Goal: Task Accomplishment & Management: Complete application form

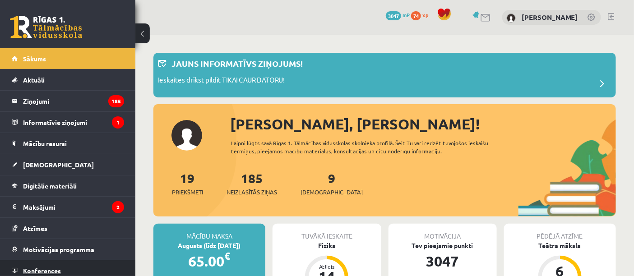
click at [28, 265] on link "Konferences" at bounding box center [68, 270] width 112 height 21
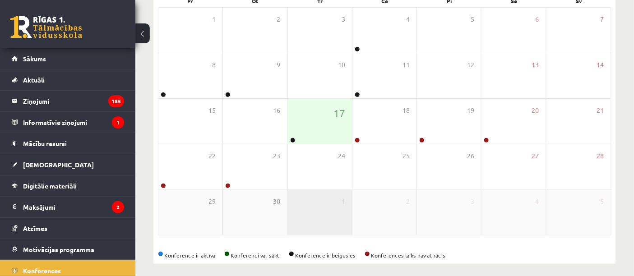
scroll to position [150, 0]
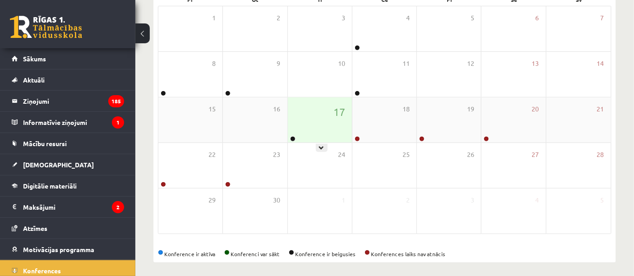
click at [296, 134] on div "17" at bounding box center [320, 120] width 64 height 45
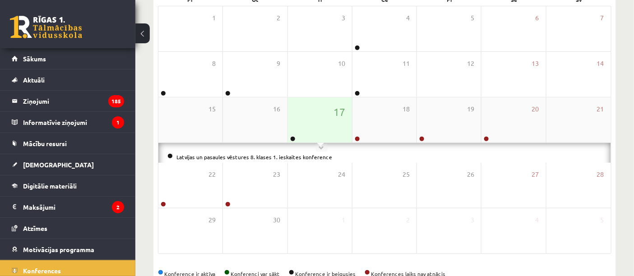
click at [291, 136] on link at bounding box center [292, 138] width 5 height 5
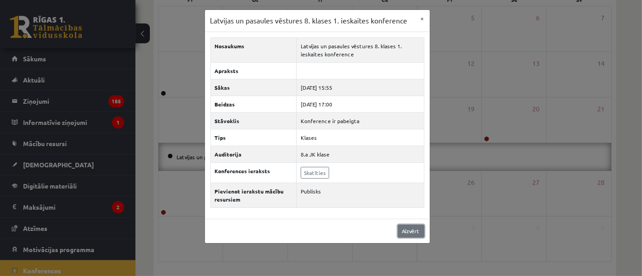
click at [400, 235] on link "Aizvērt" at bounding box center [411, 231] width 27 height 13
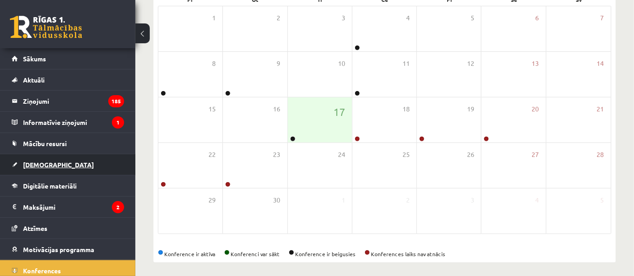
click at [60, 158] on link "[DEMOGRAPHIC_DATA]" at bounding box center [68, 164] width 112 height 21
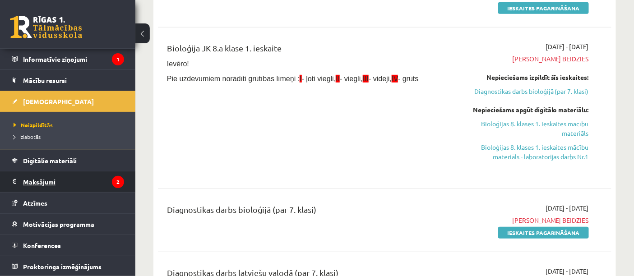
scroll to position [64, 0]
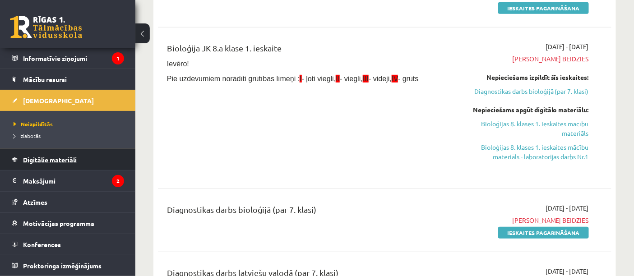
click at [55, 163] on span "Digitālie materiāli" at bounding box center [50, 160] width 54 height 8
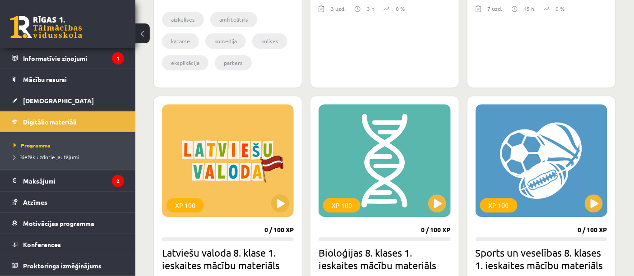
scroll to position [852, 0]
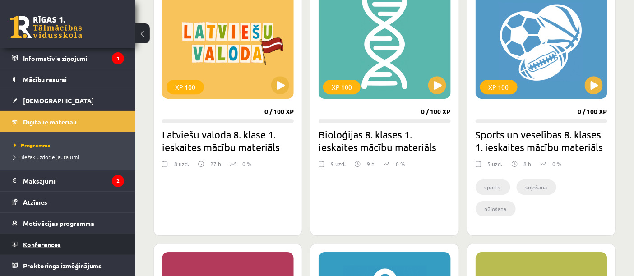
click at [46, 239] on link "Konferences" at bounding box center [68, 244] width 112 height 21
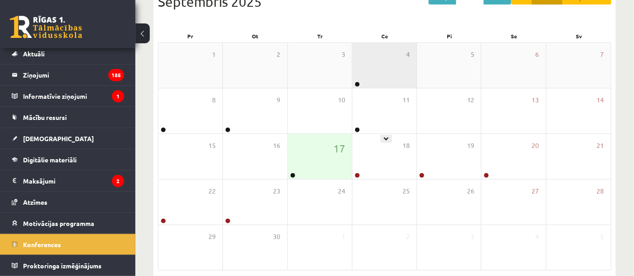
scroll to position [155, 0]
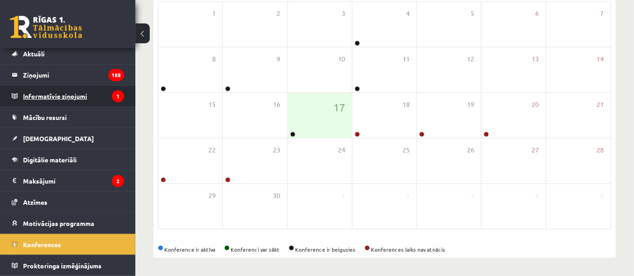
click at [50, 100] on legend "Informatīvie ziņojumi 1" at bounding box center [73, 96] width 101 height 21
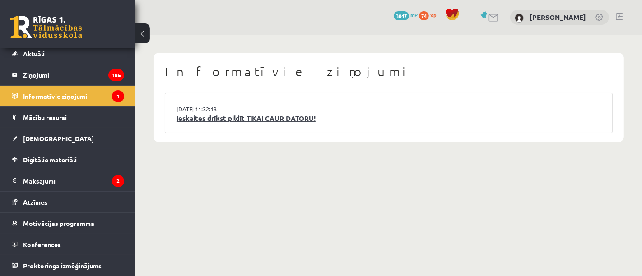
click at [203, 116] on link "Ieskaites drīkst pildīt TIKAI CAUR DATORU!" at bounding box center [389, 118] width 424 height 10
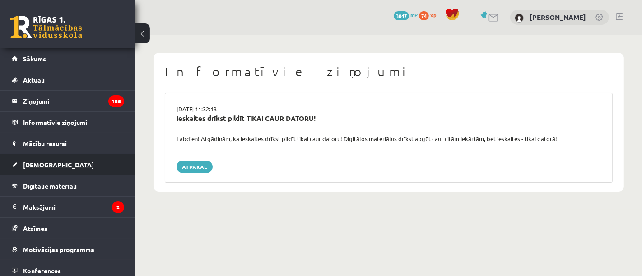
click at [36, 163] on span "[DEMOGRAPHIC_DATA]" at bounding box center [58, 165] width 71 height 8
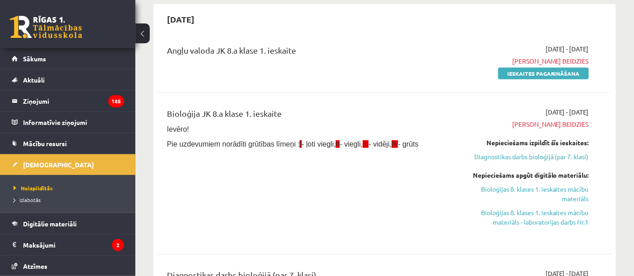
scroll to position [100, 0]
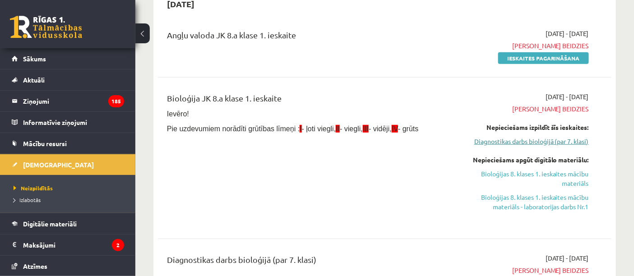
click at [516, 145] on link "Diagnostikas darbs bioloģijā (par 7. klasi)" at bounding box center [523, 141] width 132 height 9
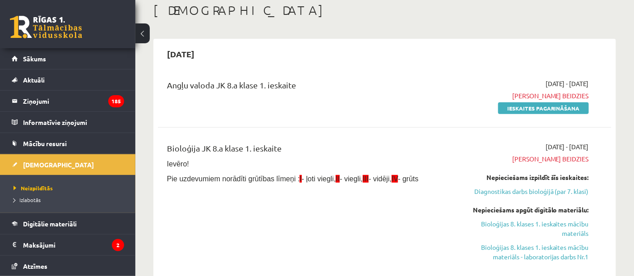
scroll to position [43, 0]
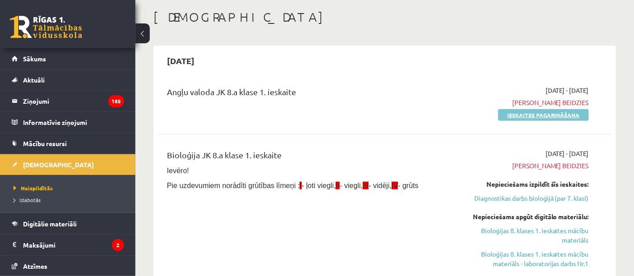
click at [545, 114] on link "Ieskaites pagarināšana" at bounding box center [543, 115] width 91 height 12
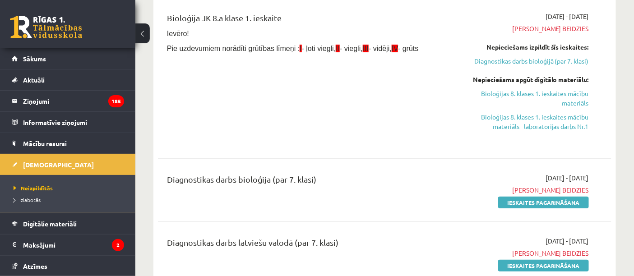
scroll to position [100, 0]
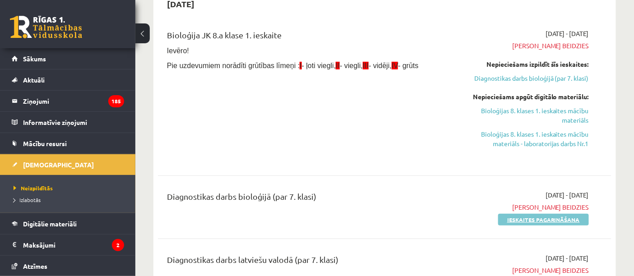
click at [517, 219] on link "Ieskaites pagarināšana" at bounding box center [543, 220] width 91 height 12
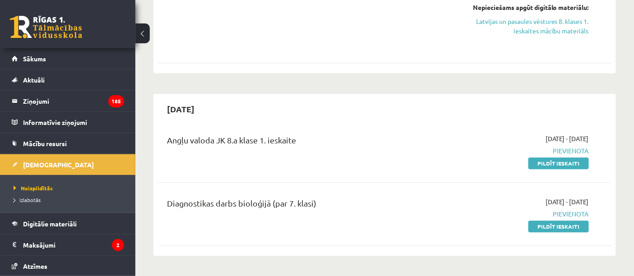
scroll to position [652, 0]
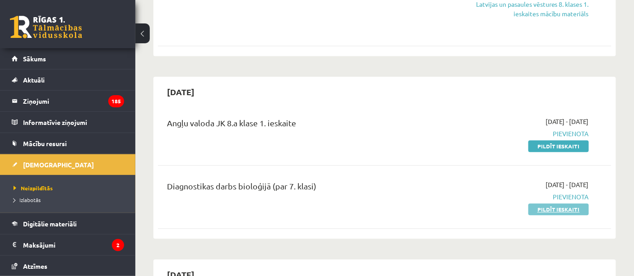
click at [566, 206] on link "Pildīt ieskaiti" at bounding box center [559, 210] width 60 height 12
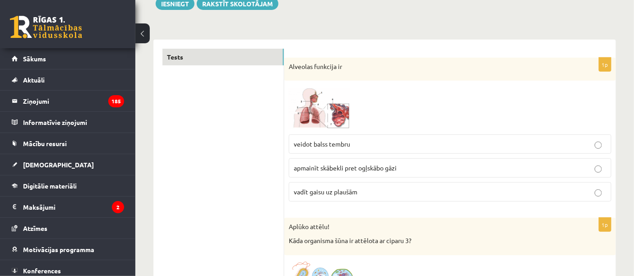
scroll to position [150, 0]
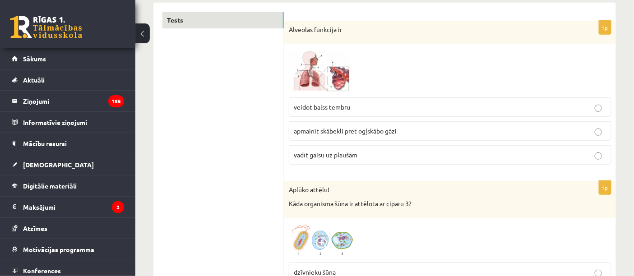
click at [311, 71] on img at bounding box center [323, 70] width 68 height 44
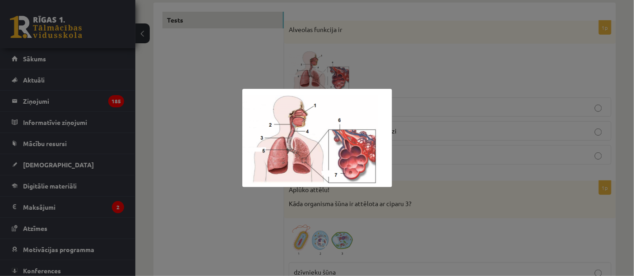
click at [397, 48] on div at bounding box center [317, 138] width 634 height 276
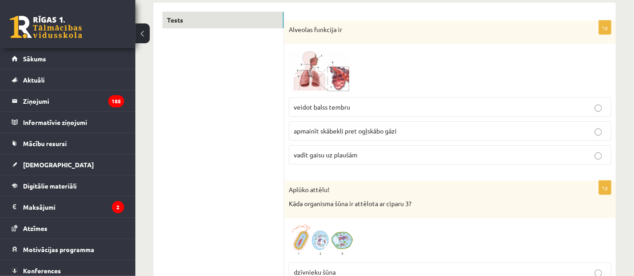
click at [304, 79] on img at bounding box center [323, 70] width 68 height 44
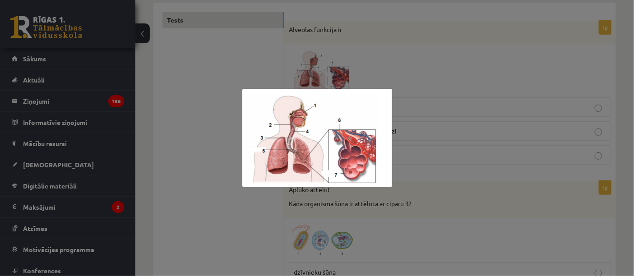
click at [376, 59] on div at bounding box center [317, 138] width 634 height 276
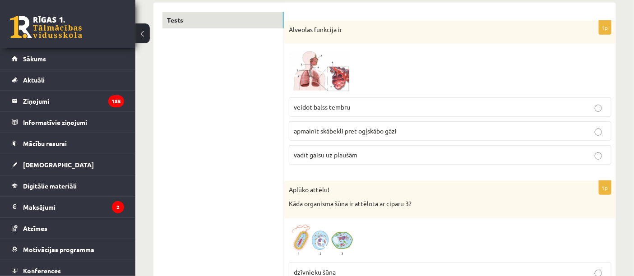
click at [405, 133] on p "apmainīt skābekli pret ogļskābo gāzi" at bounding box center [450, 130] width 313 height 9
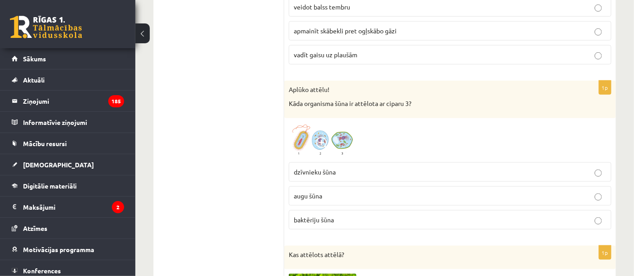
scroll to position [301, 0]
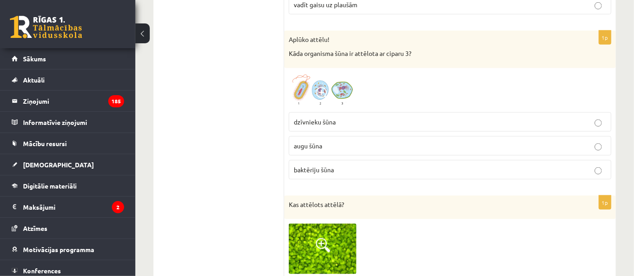
click at [339, 94] on img at bounding box center [323, 90] width 68 height 35
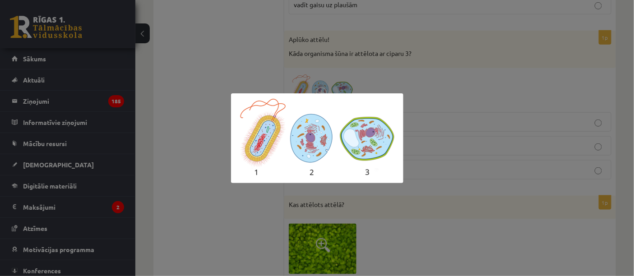
click at [439, 75] on div at bounding box center [317, 138] width 634 height 276
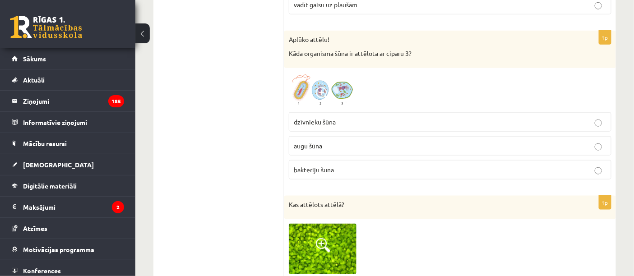
click at [330, 150] on p "augu šūna" at bounding box center [450, 145] width 313 height 9
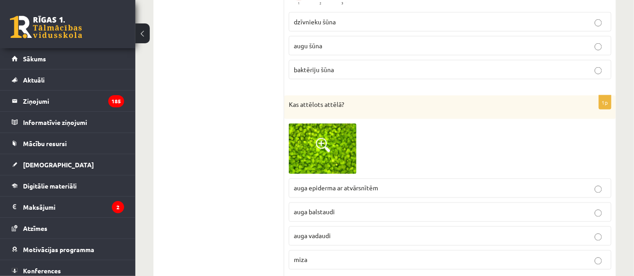
scroll to position [451, 0]
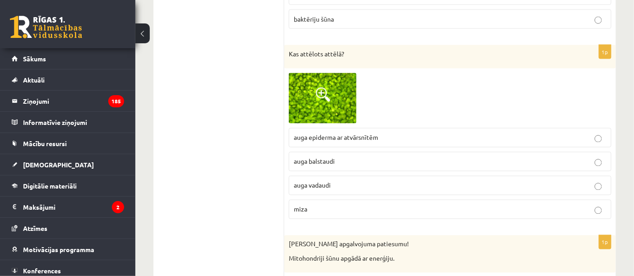
click at [330, 102] on img at bounding box center [323, 98] width 68 height 51
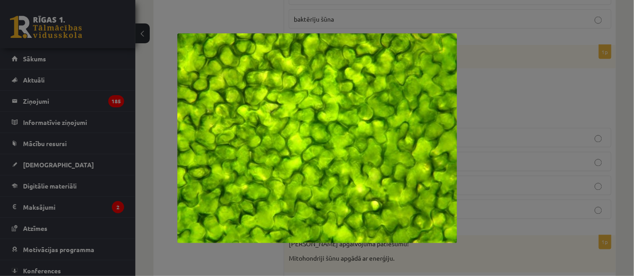
click at [528, 86] on div at bounding box center [317, 138] width 634 height 276
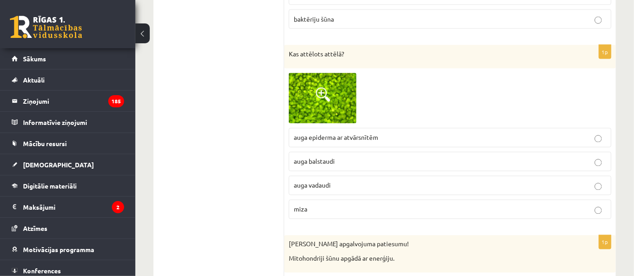
click at [324, 109] on img at bounding box center [323, 98] width 68 height 51
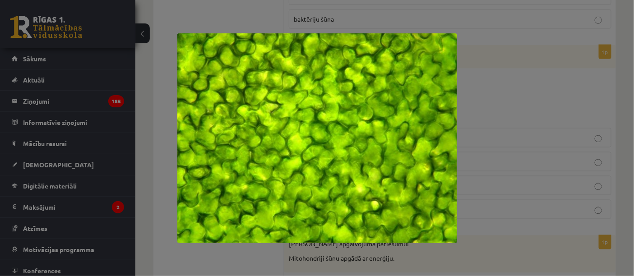
click at [585, 88] on div at bounding box center [317, 138] width 634 height 276
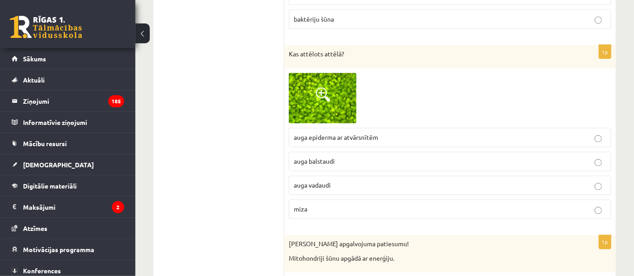
click at [391, 136] on p "auga epiderma ar atvārsnītēm" at bounding box center [450, 137] width 313 height 9
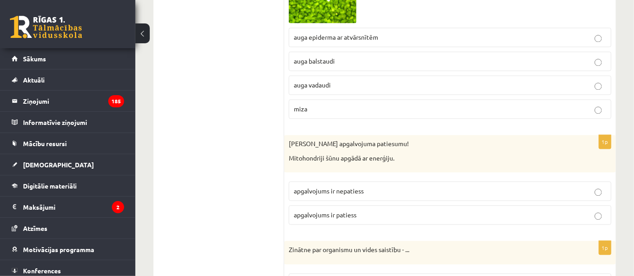
scroll to position [602, 0]
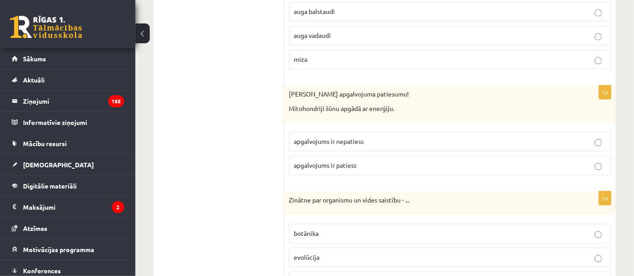
click at [402, 164] on p "apgalvojums ir patiess" at bounding box center [450, 165] width 313 height 9
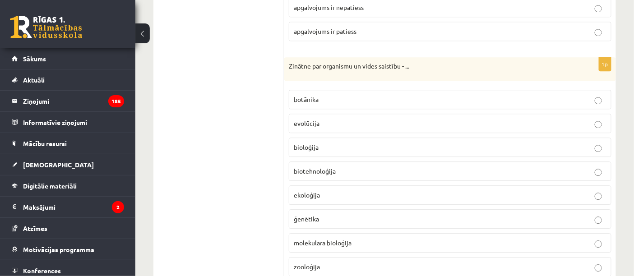
scroll to position [752, 0]
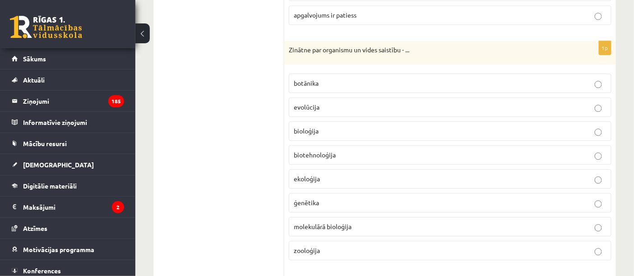
click at [347, 133] on p "bioloģija" at bounding box center [450, 130] width 313 height 9
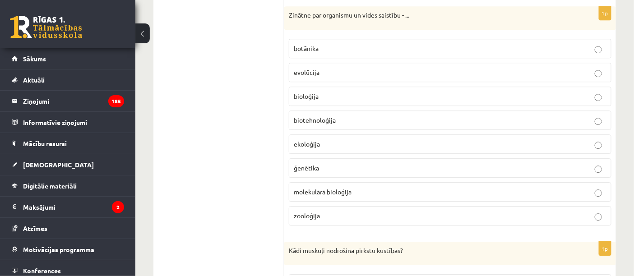
scroll to position [953, 0]
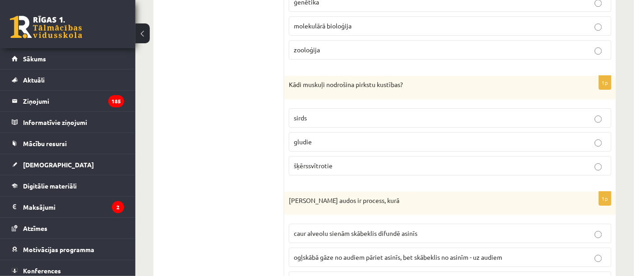
click at [341, 140] on p "gludie" at bounding box center [450, 141] width 313 height 9
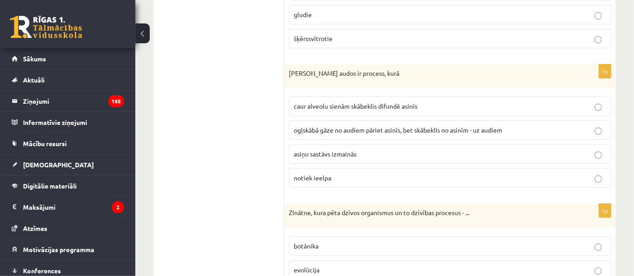
scroll to position [1103, 0]
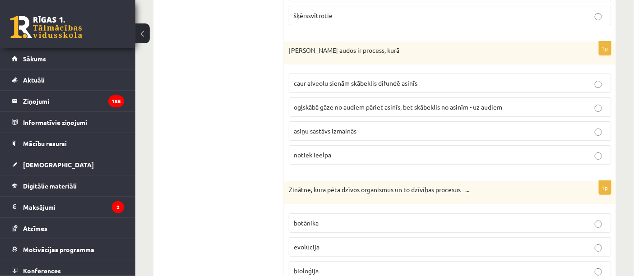
click at [419, 85] on p "caur alveolu sienām skābeklis difundē asinīs" at bounding box center [450, 83] width 313 height 9
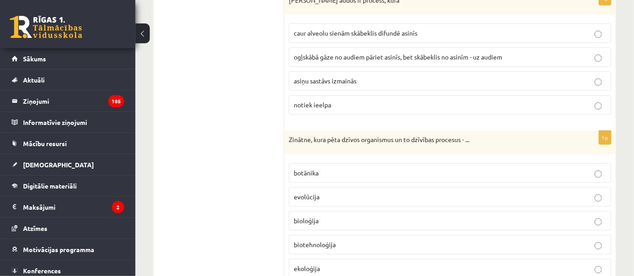
scroll to position [1203, 0]
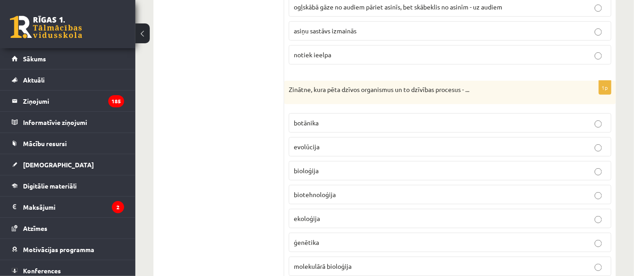
click at [348, 168] on label "bioloģija" at bounding box center [450, 170] width 323 height 19
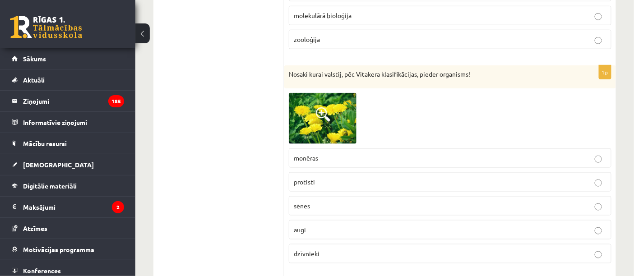
scroll to position [1505, 0]
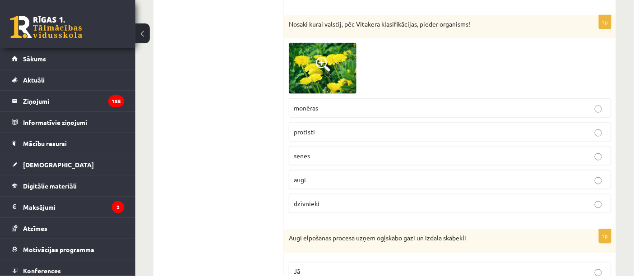
click at [359, 177] on label "augi" at bounding box center [450, 179] width 323 height 19
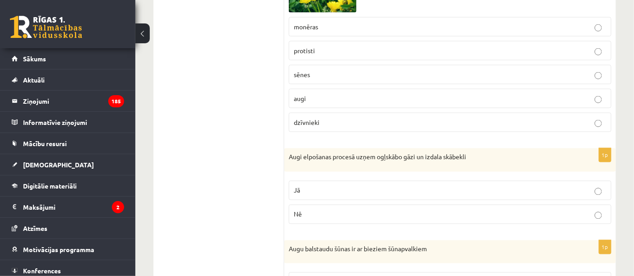
scroll to position [1605, 0]
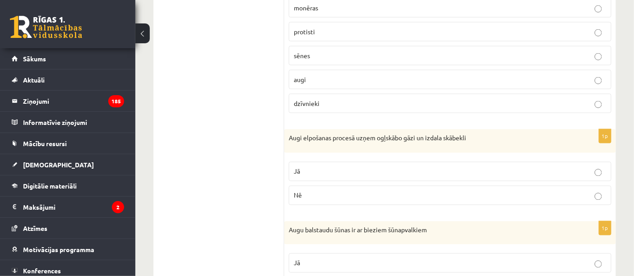
click at [353, 177] on p "Jā" at bounding box center [450, 171] width 313 height 9
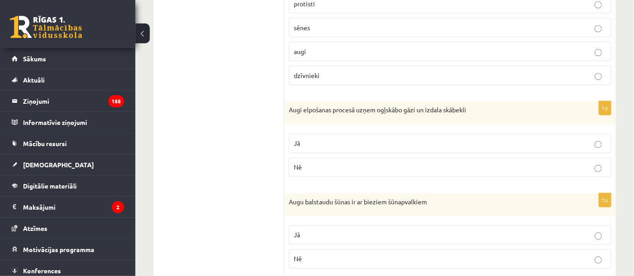
scroll to position [1655, 0]
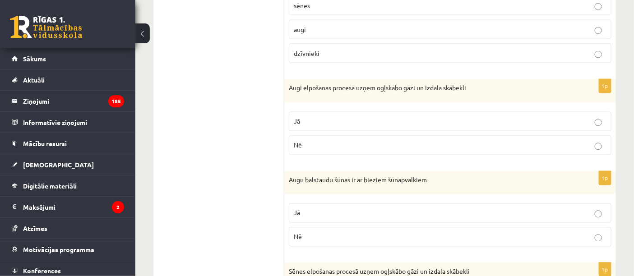
click at [358, 212] on p "Jā" at bounding box center [450, 213] width 313 height 9
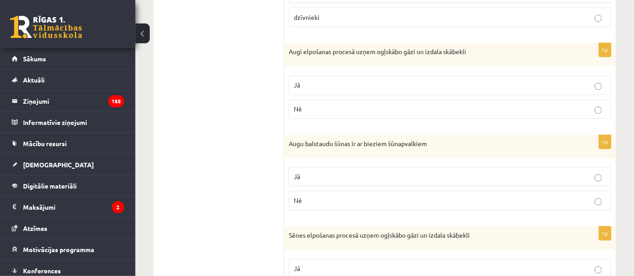
scroll to position [1755, 0]
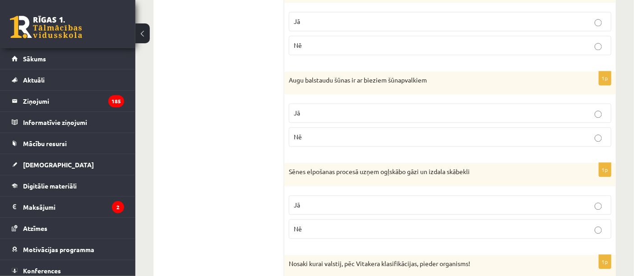
click at [375, 234] on p "Nē" at bounding box center [450, 228] width 313 height 9
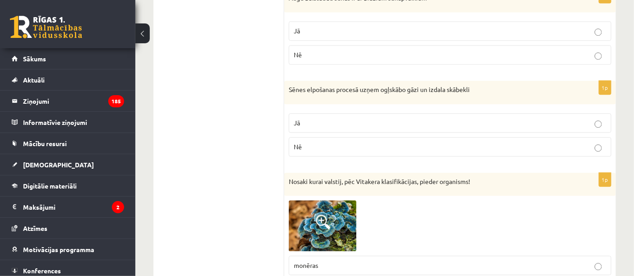
scroll to position [1906, 0]
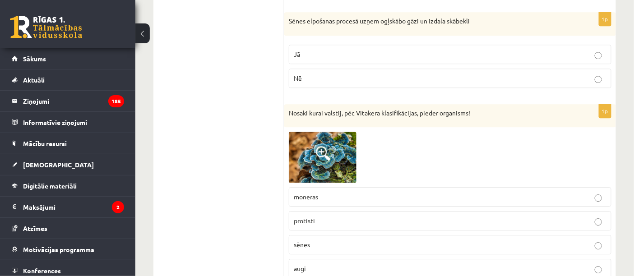
click at [309, 167] on img at bounding box center [323, 157] width 68 height 51
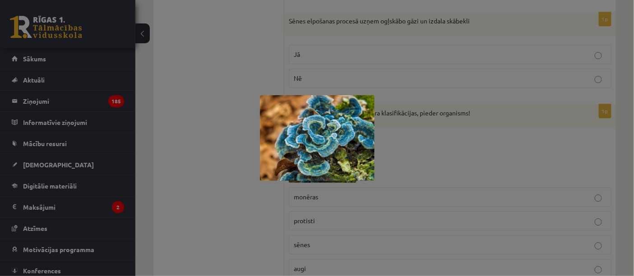
click at [434, 153] on div at bounding box center [317, 138] width 634 height 276
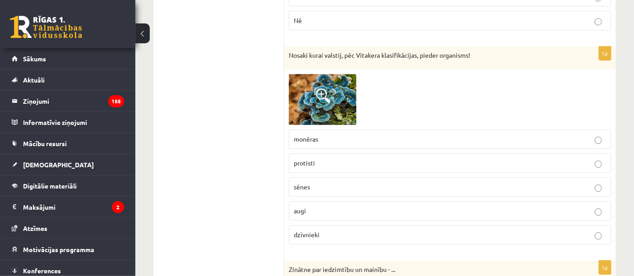
scroll to position [2006, 0]
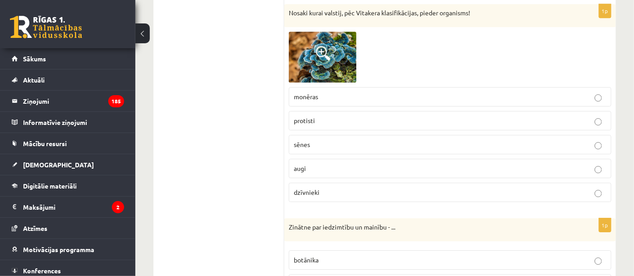
click at [359, 148] on p "sēnes" at bounding box center [450, 144] width 313 height 9
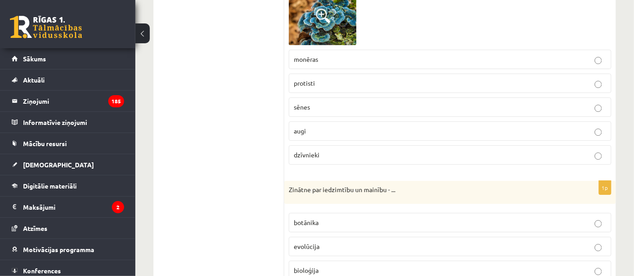
scroll to position [2156, 0]
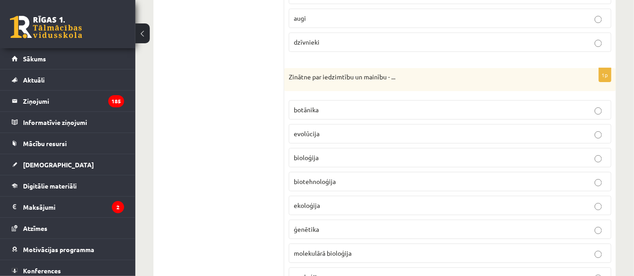
click at [345, 234] on p "ģenētika" at bounding box center [450, 229] width 313 height 9
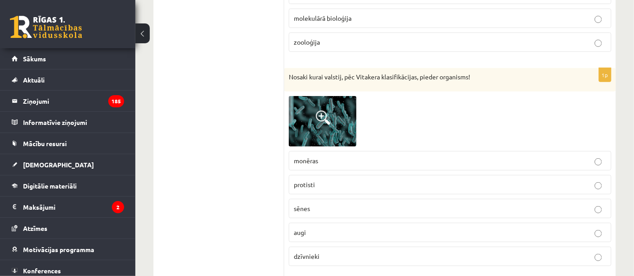
scroll to position [2407, 0]
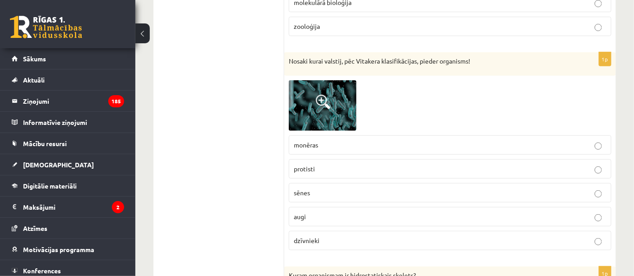
click at [331, 149] on p "monēras" at bounding box center [450, 144] width 313 height 9
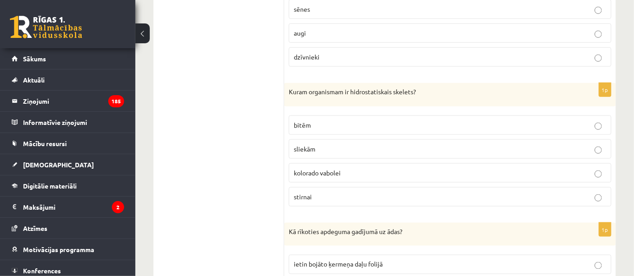
scroll to position [2608, 0]
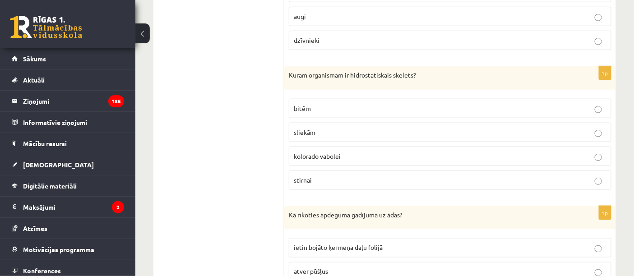
click at [328, 134] on p "sliekām" at bounding box center [450, 132] width 313 height 9
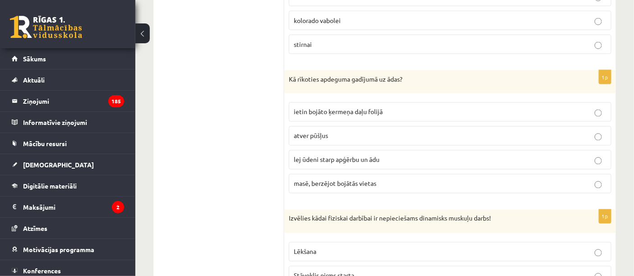
scroll to position [2759, 0]
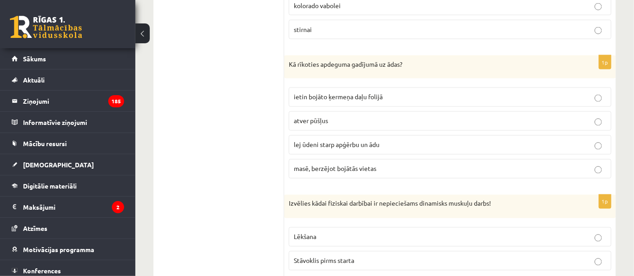
click at [414, 150] on p "lej ūdeni starp apģērbu un ādu" at bounding box center [450, 144] width 313 height 9
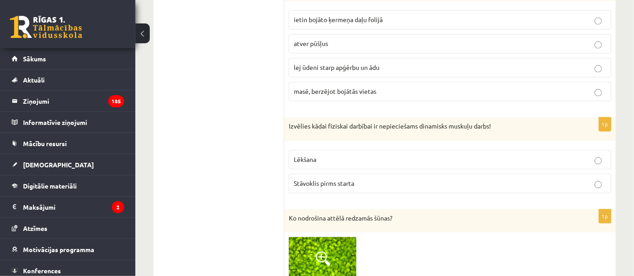
scroll to position [2859, 0]
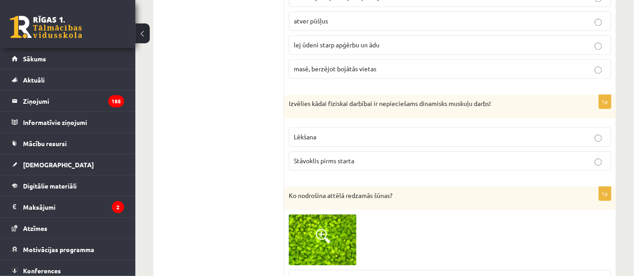
click at [398, 142] on p "Lēkšana" at bounding box center [450, 136] width 313 height 9
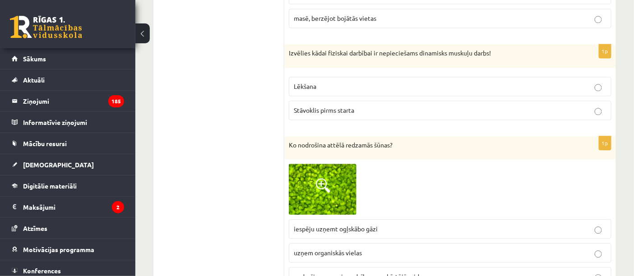
scroll to position [2959, 0]
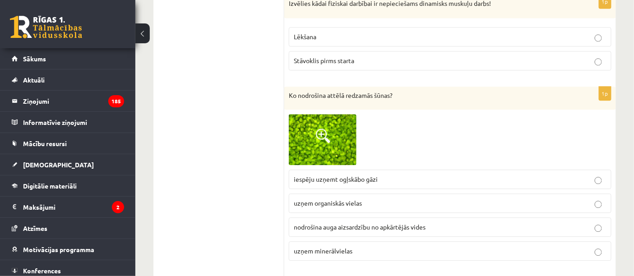
click at [346, 149] on img at bounding box center [323, 139] width 68 height 51
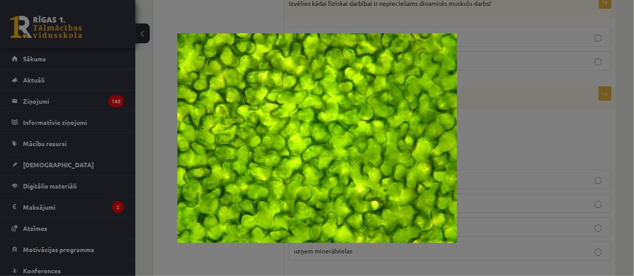
click at [489, 125] on div at bounding box center [317, 138] width 634 height 276
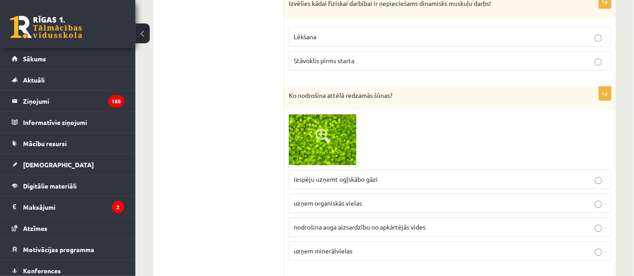
click at [400, 231] on span "nodrošina auga aizsardzību no apkārtējās vides" at bounding box center [360, 227] width 132 height 8
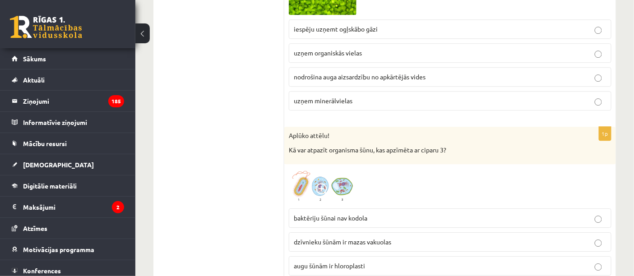
scroll to position [3160, 0]
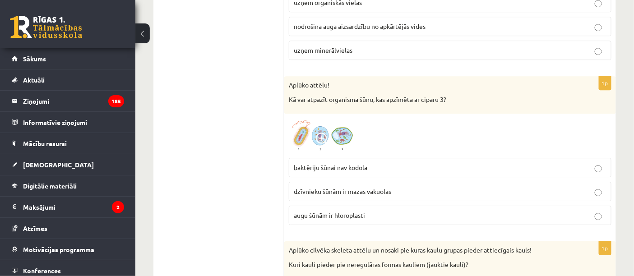
click at [330, 138] on img at bounding box center [323, 135] width 68 height 35
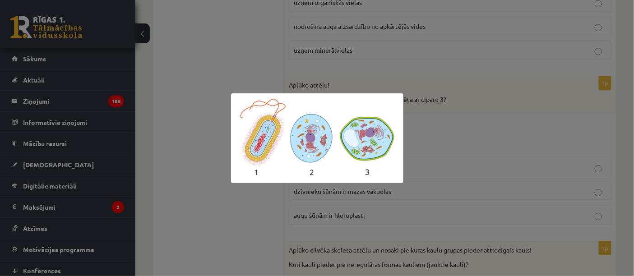
click at [457, 132] on div at bounding box center [317, 138] width 634 height 276
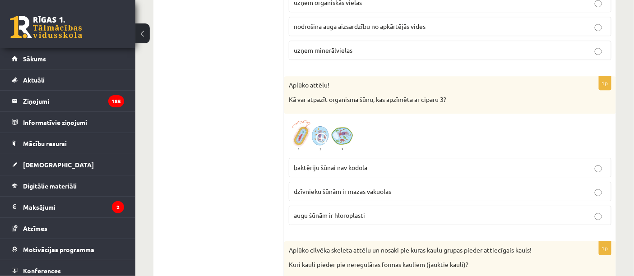
click at [377, 220] on p "augu šūnām ir hloroplasti" at bounding box center [450, 215] width 313 height 9
click at [344, 143] on img at bounding box center [323, 135] width 68 height 35
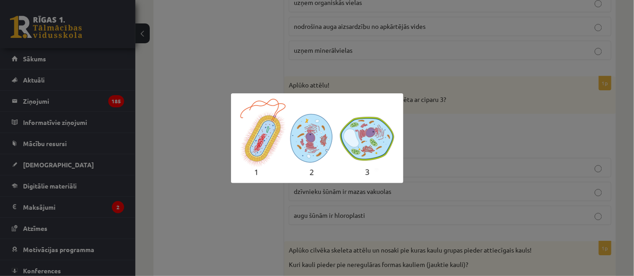
click at [427, 130] on div at bounding box center [317, 138] width 634 height 276
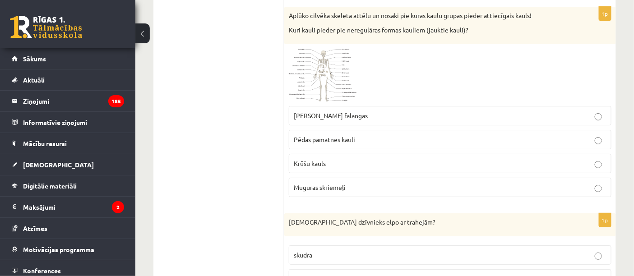
scroll to position [3410, 0]
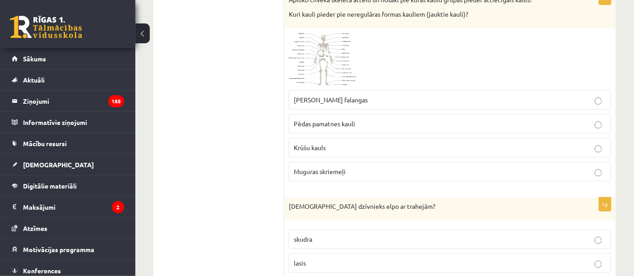
click at [322, 70] on img at bounding box center [323, 59] width 68 height 52
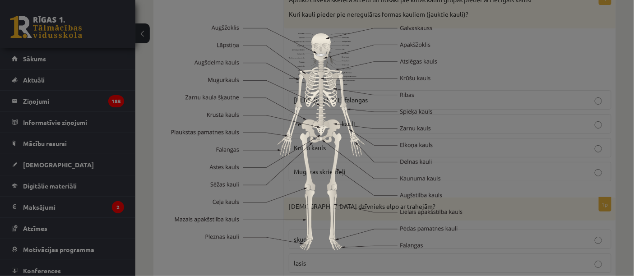
click at [493, 69] on div at bounding box center [317, 138] width 634 height 276
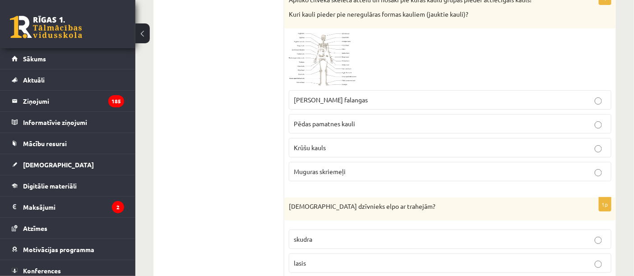
click at [357, 129] on p "Pēdas pamatnes kauli" at bounding box center [450, 123] width 313 height 9
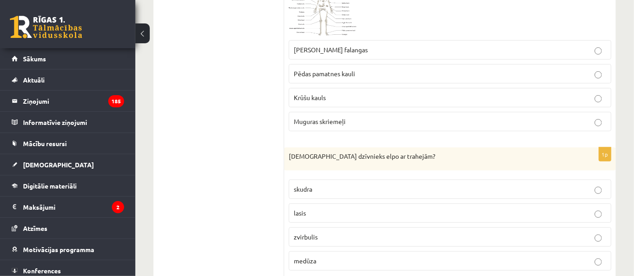
scroll to position [3511, 0]
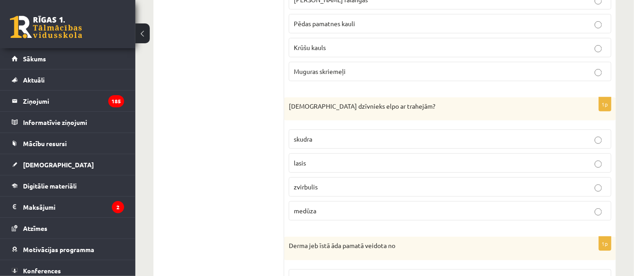
click at [325, 144] on p "skudra" at bounding box center [450, 139] width 313 height 9
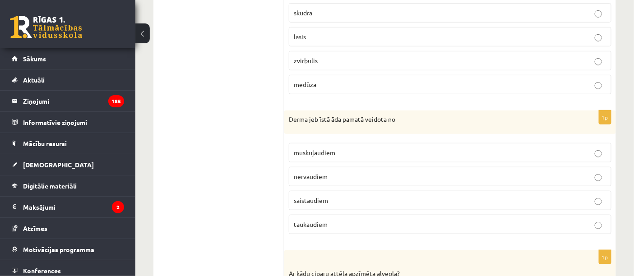
scroll to position [3661, 0]
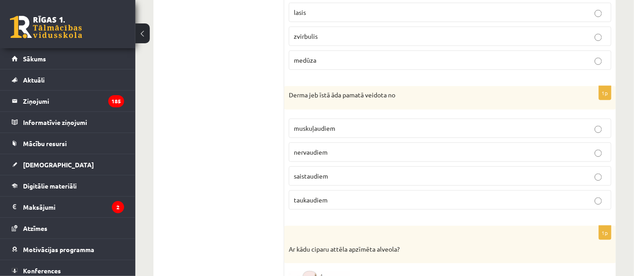
click at [372, 181] on p "saistaudiem" at bounding box center [450, 176] width 313 height 9
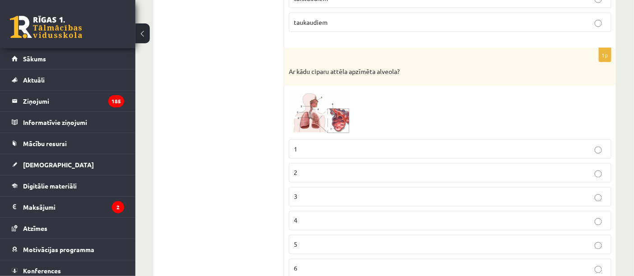
scroll to position [3862, 0]
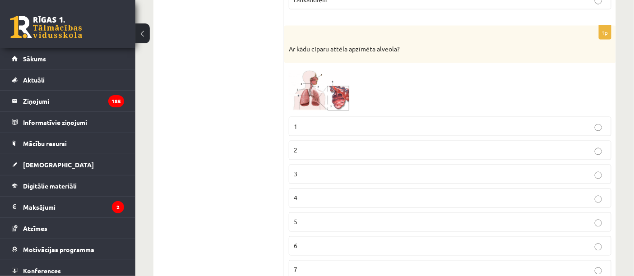
click at [310, 106] on img at bounding box center [323, 90] width 68 height 44
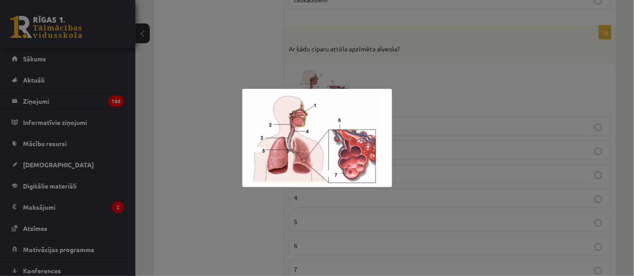
click at [484, 98] on div at bounding box center [317, 138] width 634 height 276
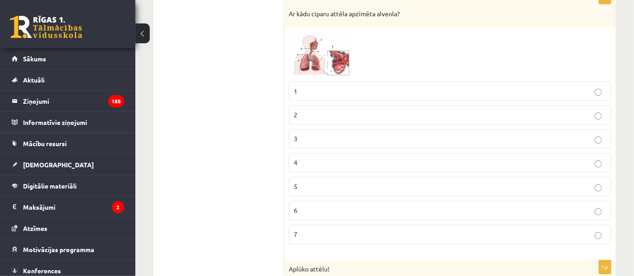
scroll to position [3912, 0]
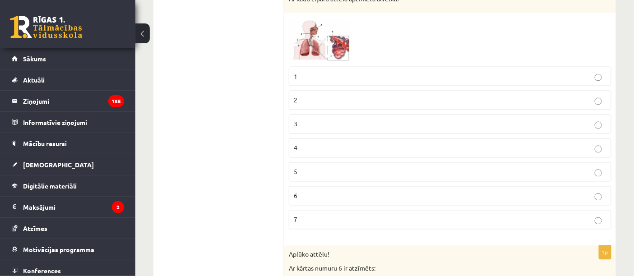
click at [353, 223] on label "7" at bounding box center [450, 219] width 323 height 19
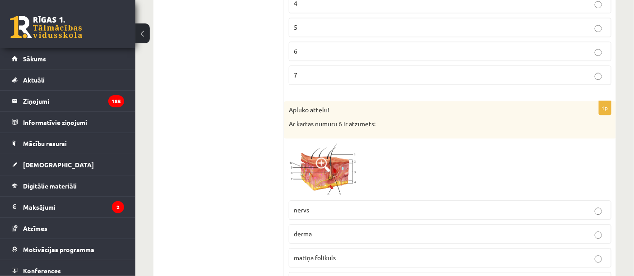
scroll to position [4063, 0]
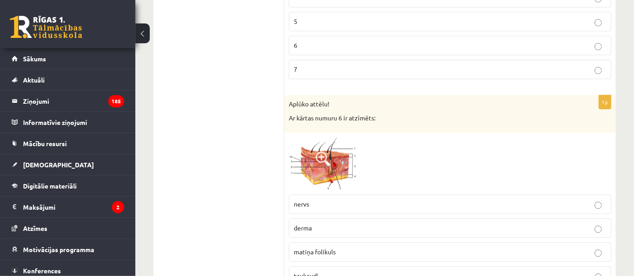
click at [335, 175] on img at bounding box center [323, 163] width 68 height 53
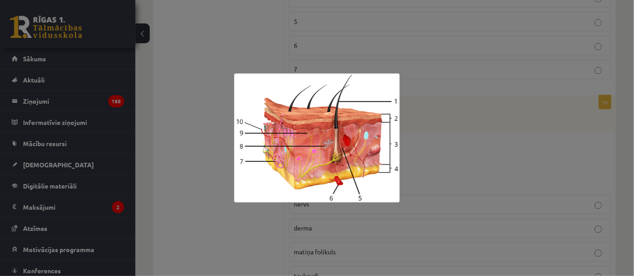
click at [475, 102] on div at bounding box center [317, 138] width 634 height 276
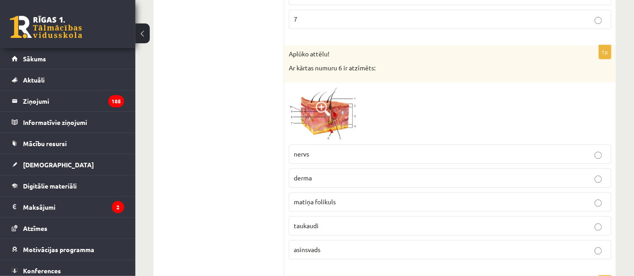
scroll to position [4163, 0]
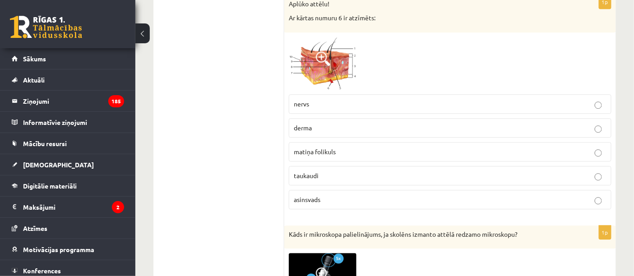
click at [330, 204] on p "asinsvads" at bounding box center [450, 199] width 313 height 9
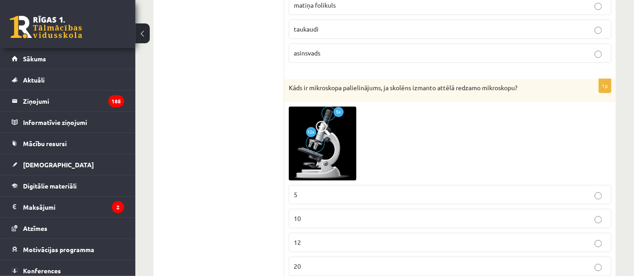
scroll to position [4313, 0]
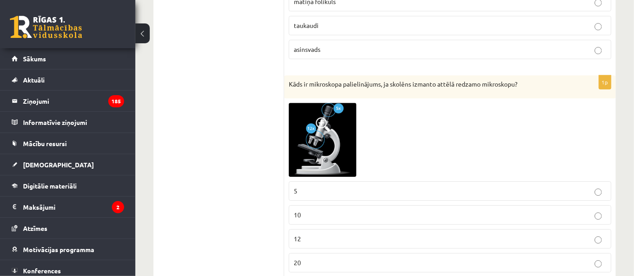
click at [313, 144] on img at bounding box center [323, 140] width 68 height 74
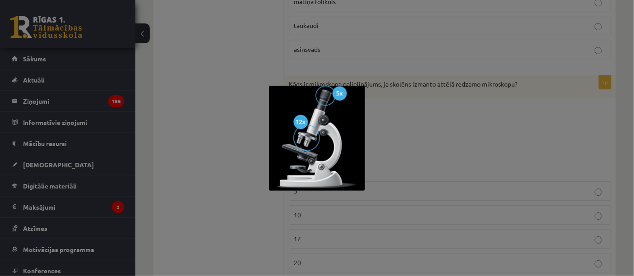
click at [458, 134] on div at bounding box center [317, 138] width 634 height 276
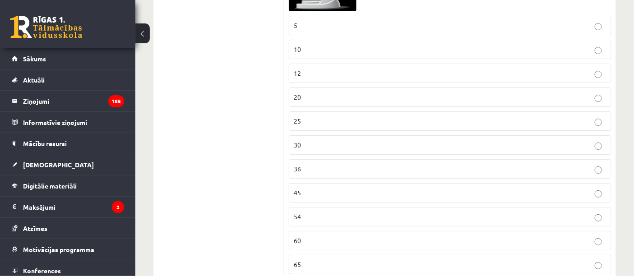
scroll to position [4514, 0]
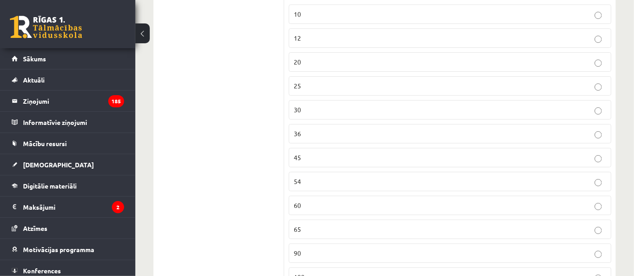
click at [362, 210] on p "60" at bounding box center [450, 205] width 313 height 9
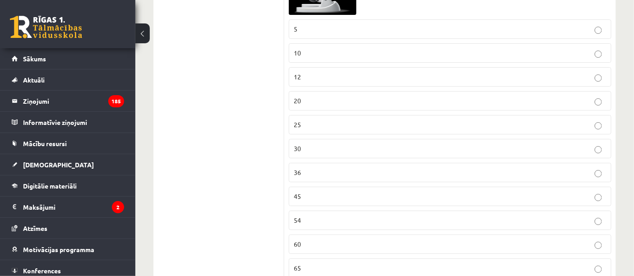
scroll to position [4363, 0]
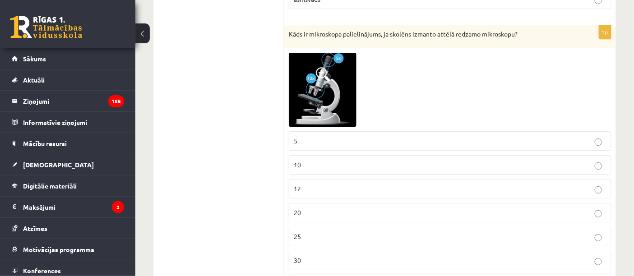
click at [322, 102] on img at bounding box center [323, 90] width 68 height 74
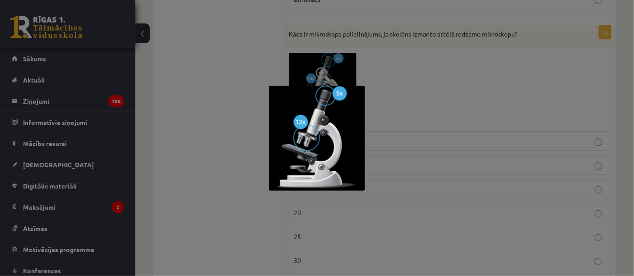
click at [456, 95] on div at bounding box center [317, 138] width 634 height 276
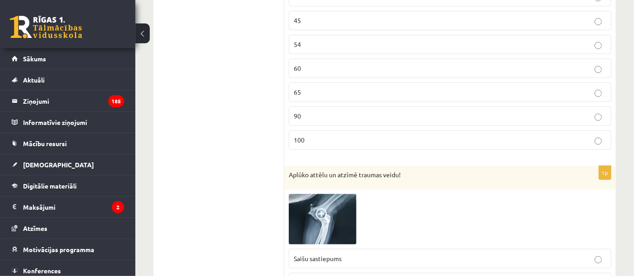
scroll to position [4765, 0]
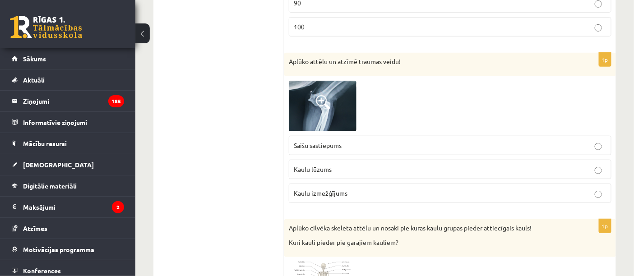
click at [326, 110] on span at bounding box center [323, 102] width 14 height 14
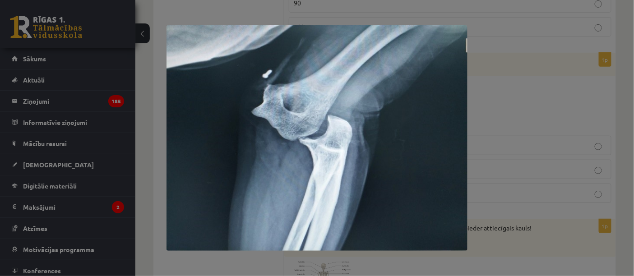
click at [497, 119] on div at bounding box center [317, 138] width 634 height 276
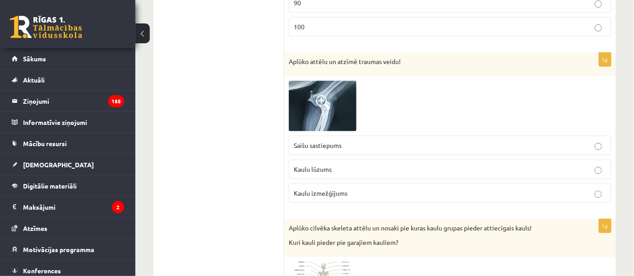
click at [392, 198] on p "Kaulu izmežģījums" at bounding box center [450, 193] width 313 height 9
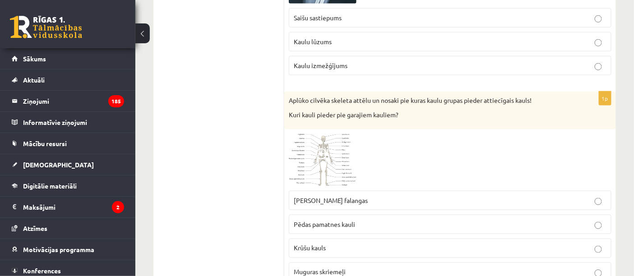
scroll to position [4966, 0]
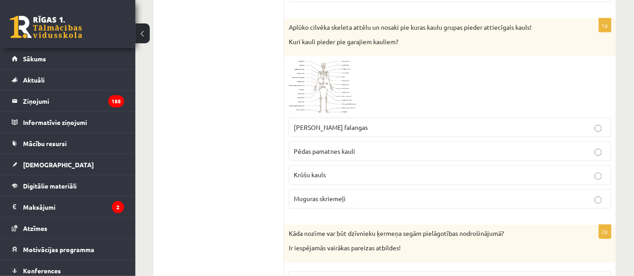
click at [348, 132] on p "Rokas pirkstu falangas" at bounding box center [450, 127] width 313 height 9
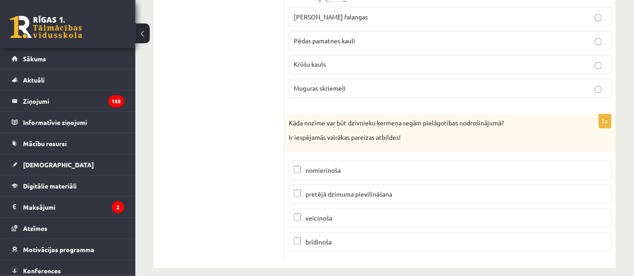
scroll to position [5098, 0]
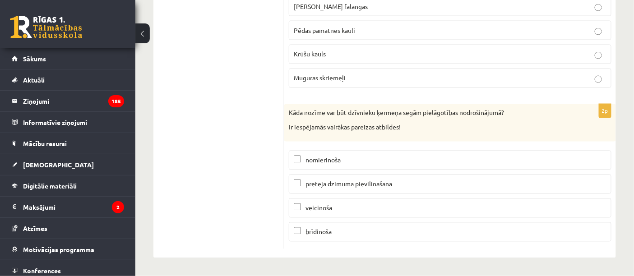
click at [339, 230] on p "brīdinoša" at bounding box center [450, 232] width 313 height 9
click at [366, 181] on span "pretējā dzimuma pievilināšana" at bounding box center [349, 184] width 87 height 8
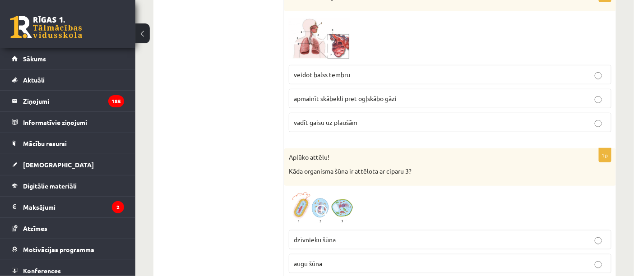
scroll to position [0, 0]
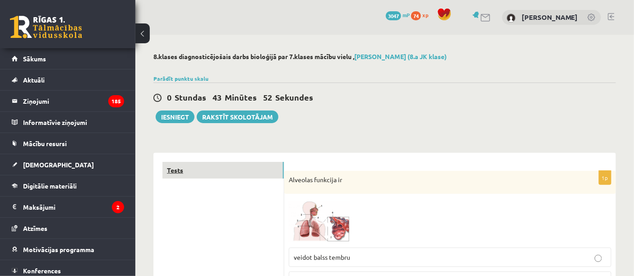
click at [174, 172] on link "Tests" at bounding box center [223, 170] width 121 height 17
click at [182, 116] on button "Iesniegt" at bounding box center [175, 117] width 39 height 13
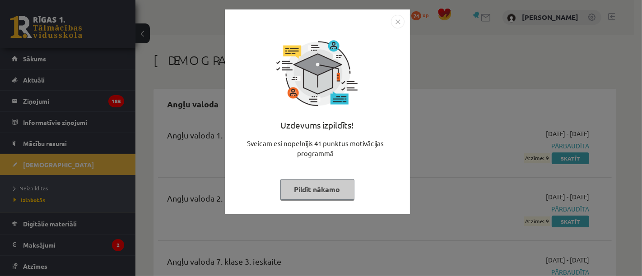
click at [333, 190] on button "Pildīt nākamo" at bounding box center [317, 189] width 74 height 21
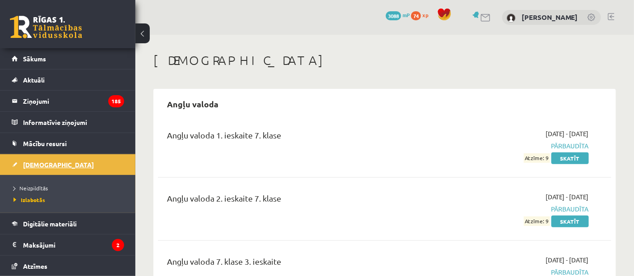
click at [34, 168] on link "[DEMOGRAPHIC_DATA]" at bounding box center [68, 164] width 112 height 21
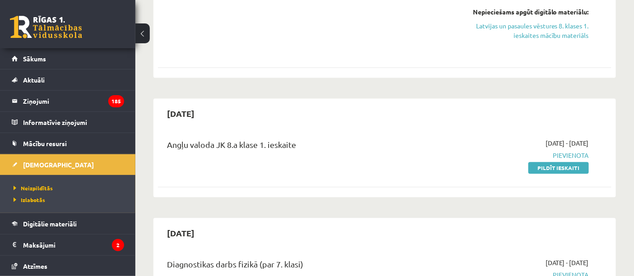
scroll to position [602, 0]
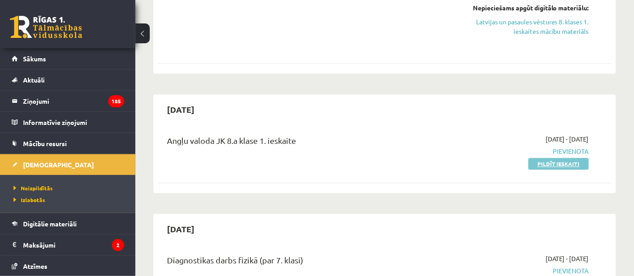
click at [581, 165] on link "Pildīt ieskaiti" at bounding box center [559, 164] width 60 height 12
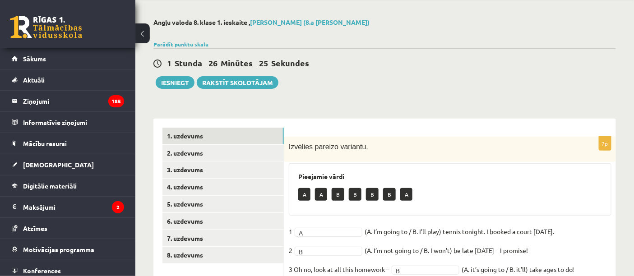
scroll to position [9, 0]
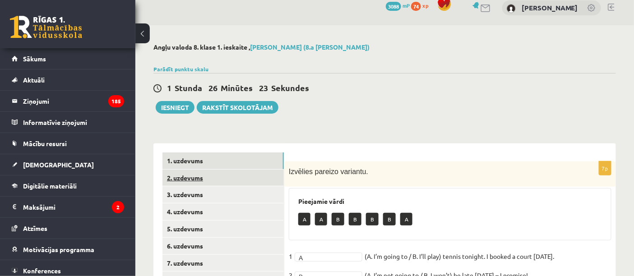
click at [186, 173] on link "2. uzdevums" at bounding box center [223, 178] width 121 height 17
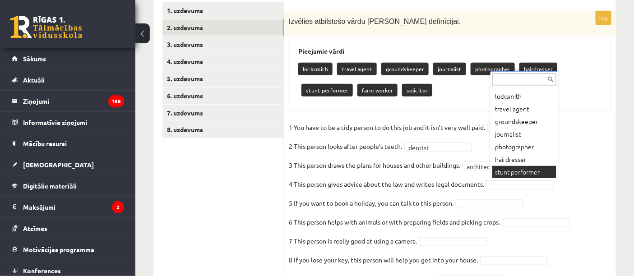
scroll to position [36, 0]
click at [520, 178] on div "... locksmith travel agent groundskeeper journalist photographer hairdresser st…" at bounding box center [525, 125] width 68 height 109
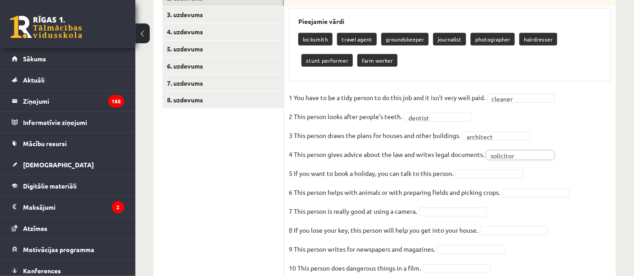
scroll to position [174, 0]
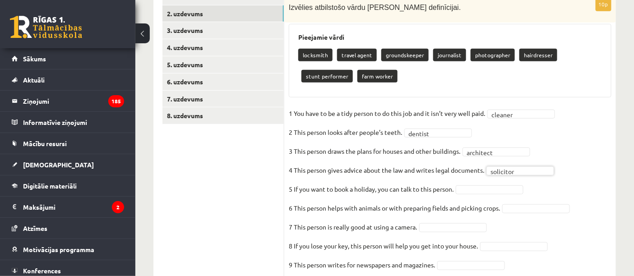
click at [352, 57] on p "travel agent" at bounding box center [357, 55] width 40 height 13
drag, startPoint x: 345, startPoint y: 51, endPoint x: 348, endPoint y: 55, distance: 4.9
click at [345, 51] on p "travel agent" at bounding box center [357, 55] width 40 height 13
click at [348, 55] on p "travel agent" at bounding box center [357, 55] width 40 height 13
drag, startPoint x: 360, startPoint y: 57, endPoint x: 412, endPoint y: 109, distance: 73.4
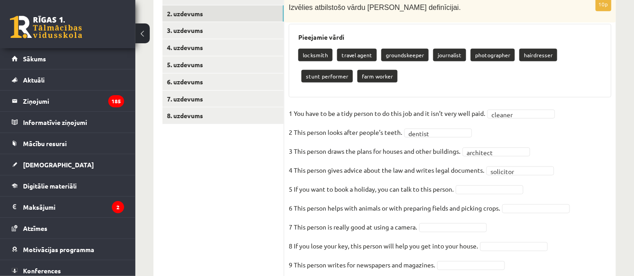
click at [363, 64] on div "locksmith travel agent groundskeeper journalist photographer hairdresser stunt …" at bounding box center [450, 67] width 304 height 42
click at [476, 193] on fieldset "1 You have to be a tidy person to do this job and it isn’t very well paid.   cl…" at bounding box center [450, 202] width 323 height 190
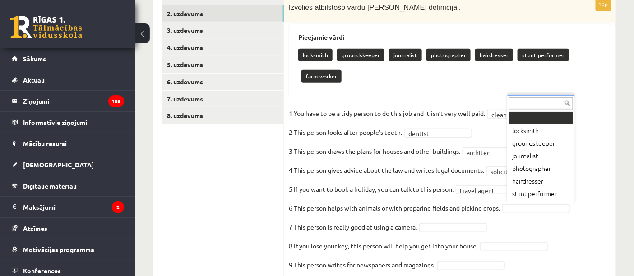
scroll to position [10, 0]
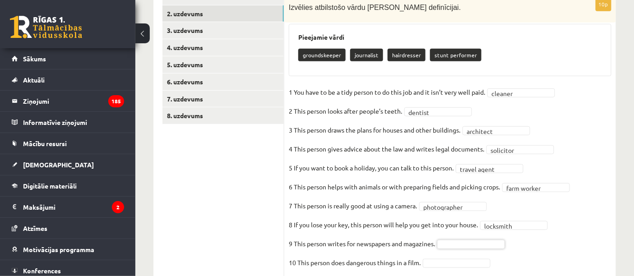
drag, startPoint x: 362, startPoint y: 51, endPoint x: 407, endPoint y: 86, distance: 56.5
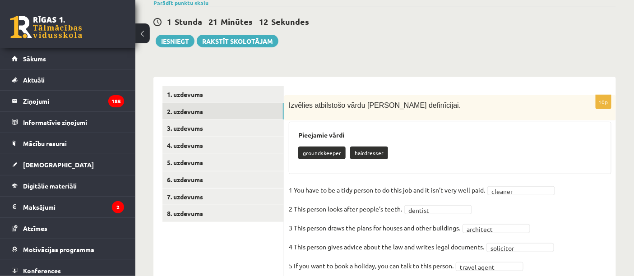
scroll to position [52, 0]
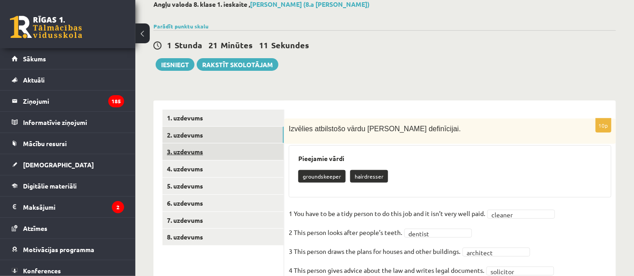
click at [199, 151] on link "3. uzdevums" at bounding box center [223, 152] width 121 height 17
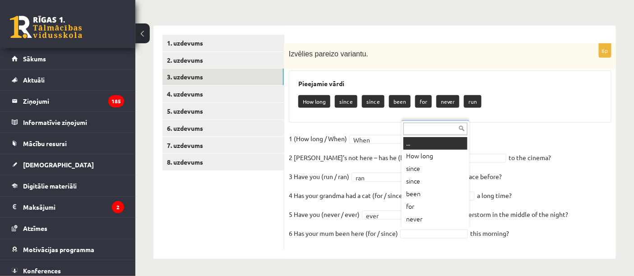
scroll to position [10, 0]
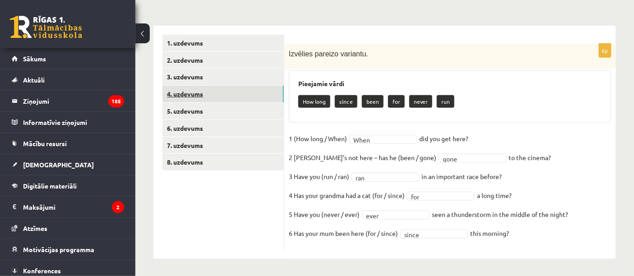
click at [184, 93] on link "4. uzdevums" at bounding box center [223, 94] width 121 height 17
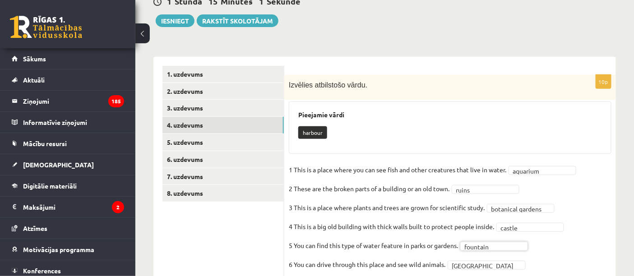
scroll to position [100, 0]
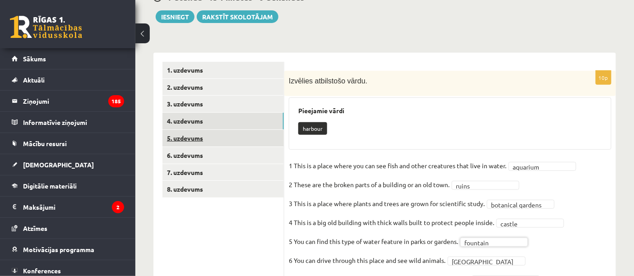
click at [186, 138] on link "5. uzdevums" at bounding box center [223, 138] width 121 height 17
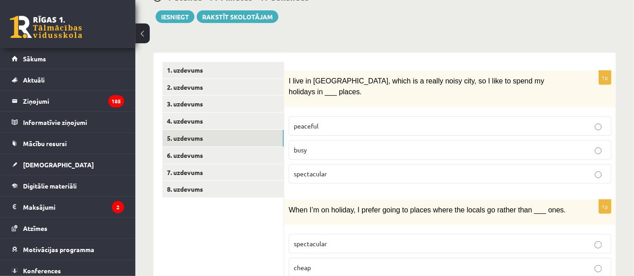
click at [439, 121] on p "peaceful" at bounding box center [450, 125] width 313 height 9
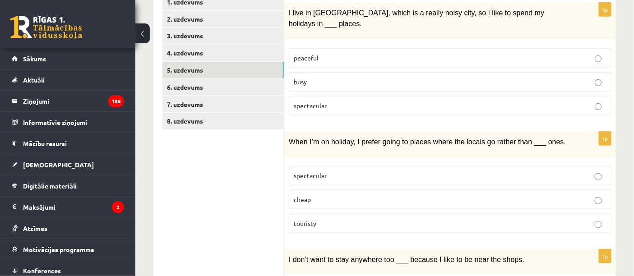
scroll to position [200, 0]
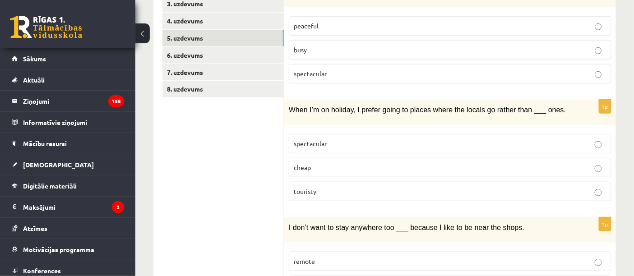
click at [369, 187] on p "touristy" at bounding box center [450, 191] width 313 height 9
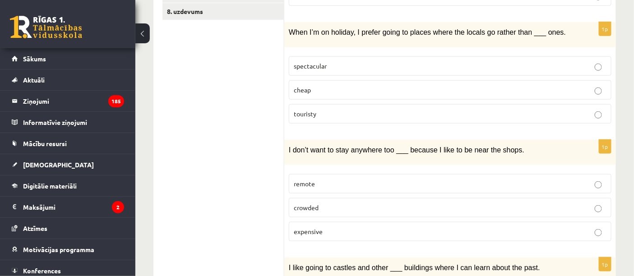
scroll to position [301, 0]
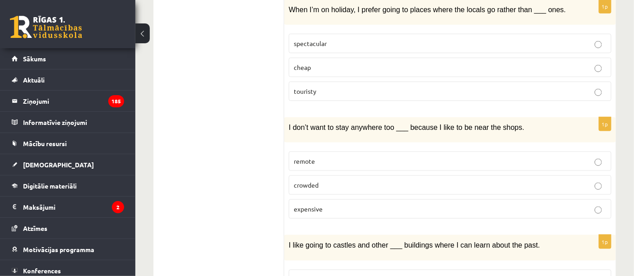
click at [330, 157] on p "remote" at bounding box center [450, 161] width 313 height 9
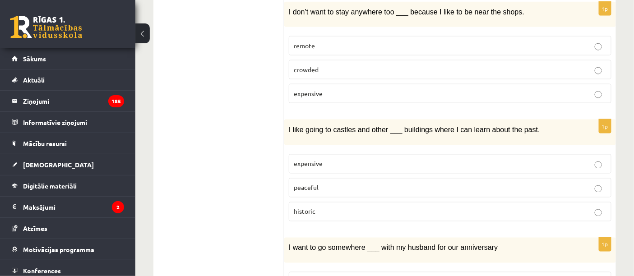
scroll to position [451, 0]
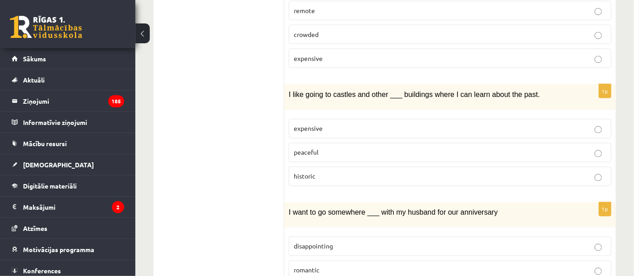
click at [420, 172] on p "historic" at bounding box center [450, 176] width 313 height 9
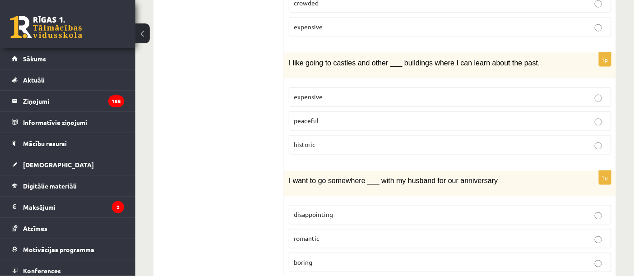
scroll to position [499, 0]
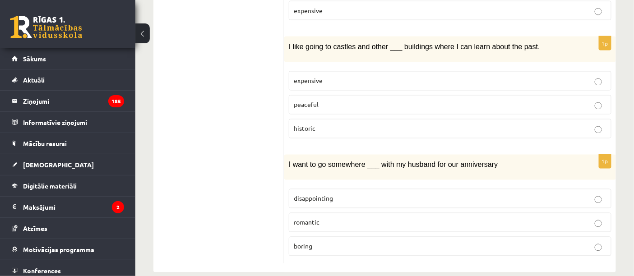
click at [388, 218] on p "romantic" at bounding box center [450, 222] width 313 height 9
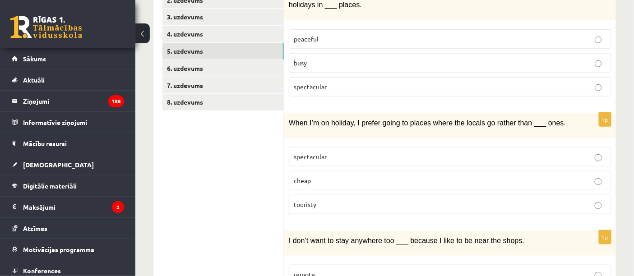
scroll to position [148, 0]
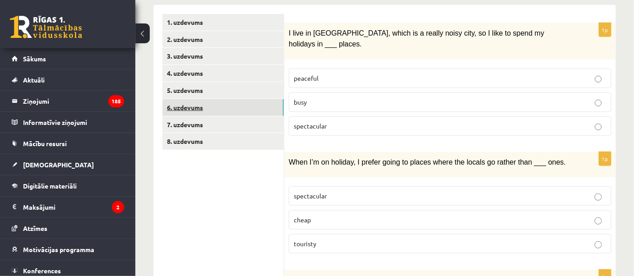
click at [202, 103] on link "6. uzdevums" at bounding box center [223, 107] width 121 height 17
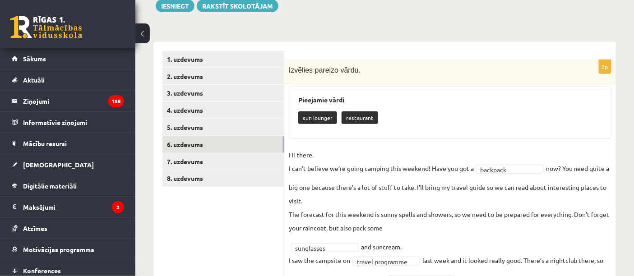
scroll to position [111, 0]
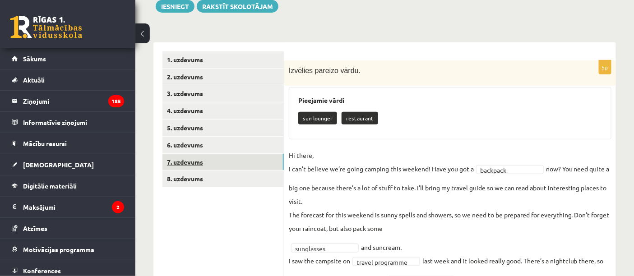
click at [195, 163] on link "7. uzdevums" at bounding box center [223, 162] width 121 height 17
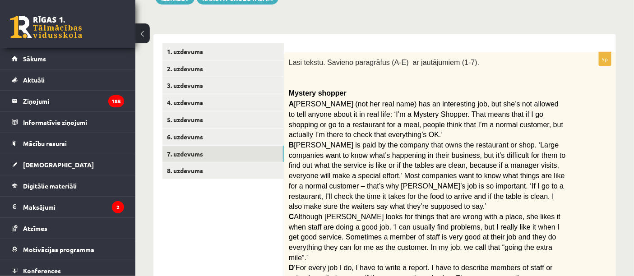
scroll to position [115, 0]
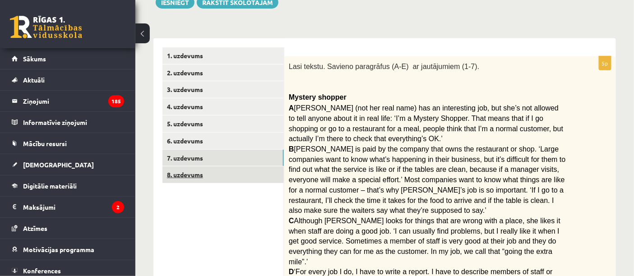
click at [191, 179] on link "8. uzdevums" at bounding box center [223, 175] width 121 height 17
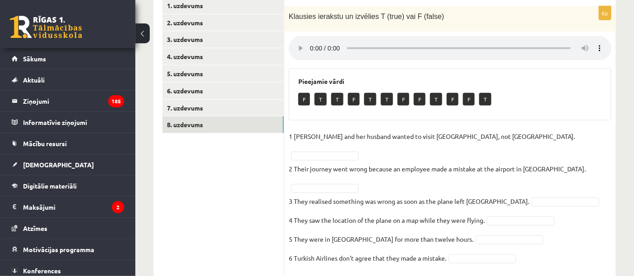
scroll to position [177, 0]
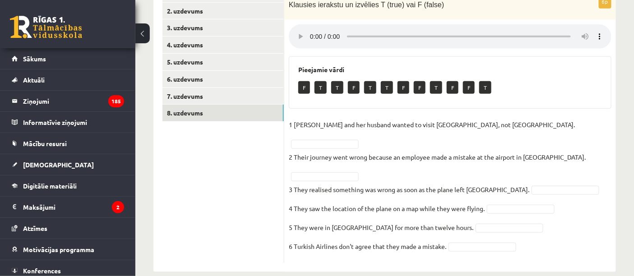
click at [200, 199] on ul "1. uzdevums 2. uzdevums 3. uzdevums 4. uzdevums 5. uzdevums 6. uzdevums 7. uzde…" at bounding box center [224, 125] width 122 height 278
